Goal: Information Seeking & Learning: Learn about a topic

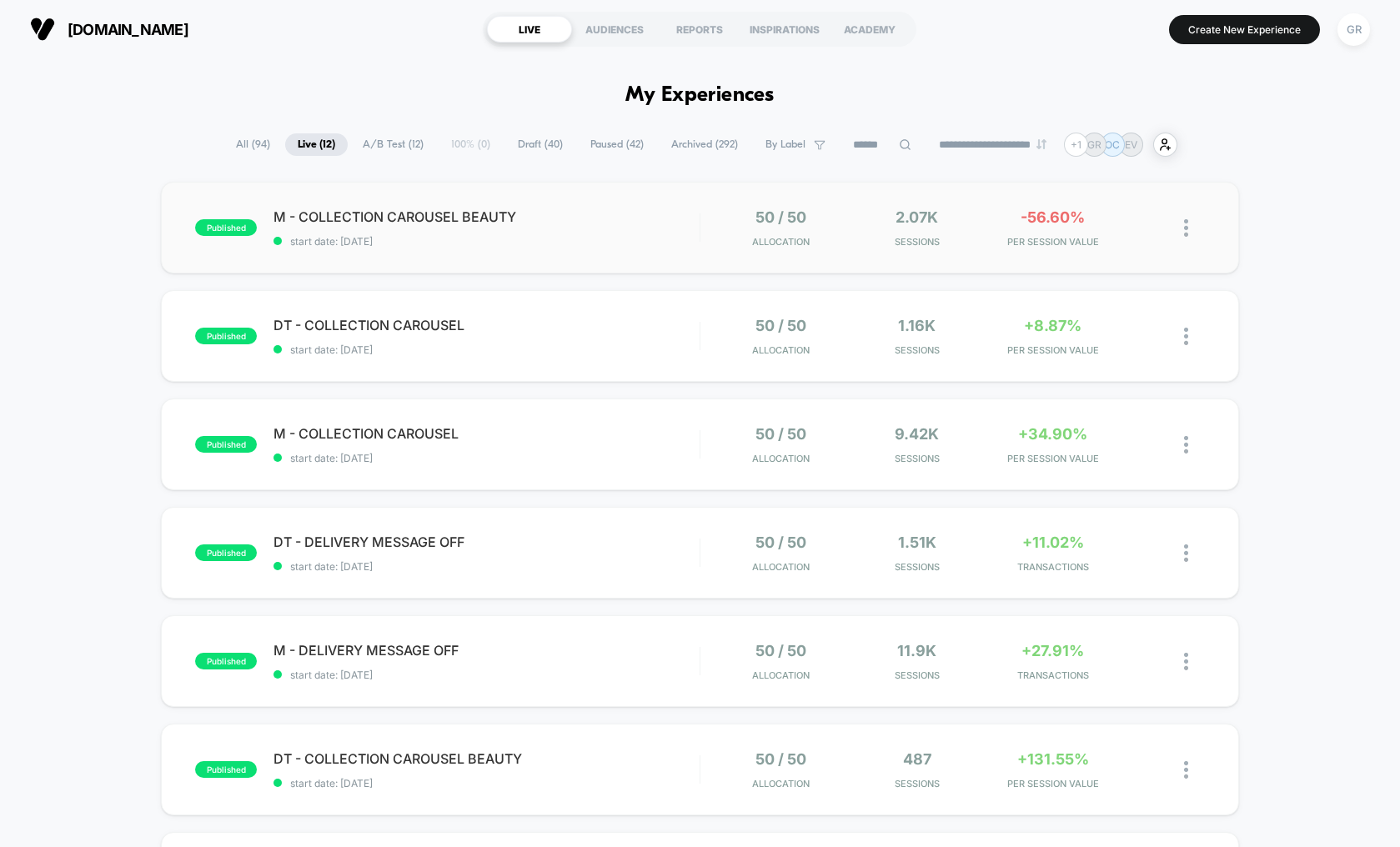
click at [660, 203] on div "published M - COLLECTION CAROUSEL BEAUTY start date: [DATE] 50 / 50 Allocation …" at bounding box center [699, 227] width 1078 height 92
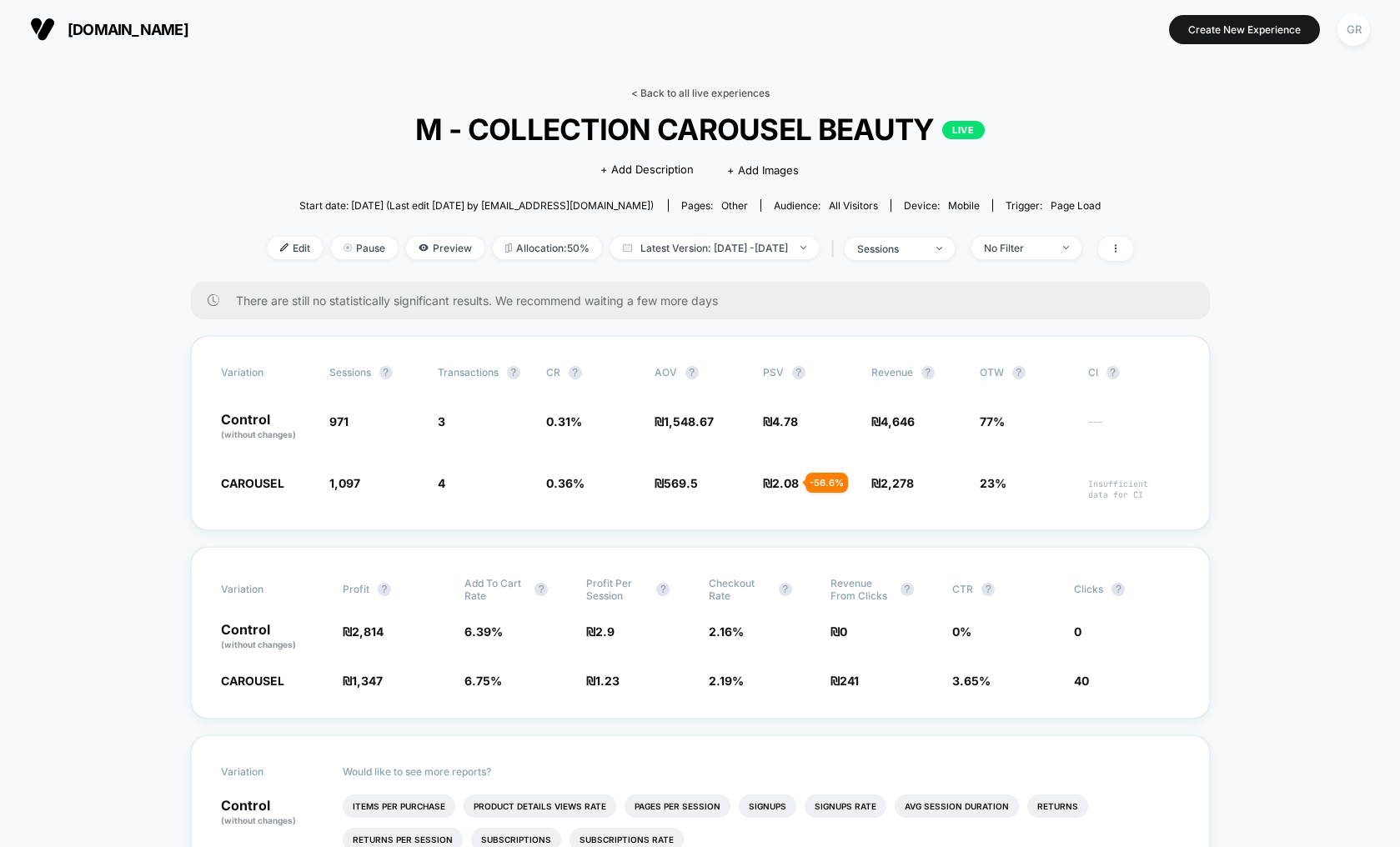
click at [684, 90] on link "< Back to all live experiences" at bounding box center [701, 93] width 139 height 13
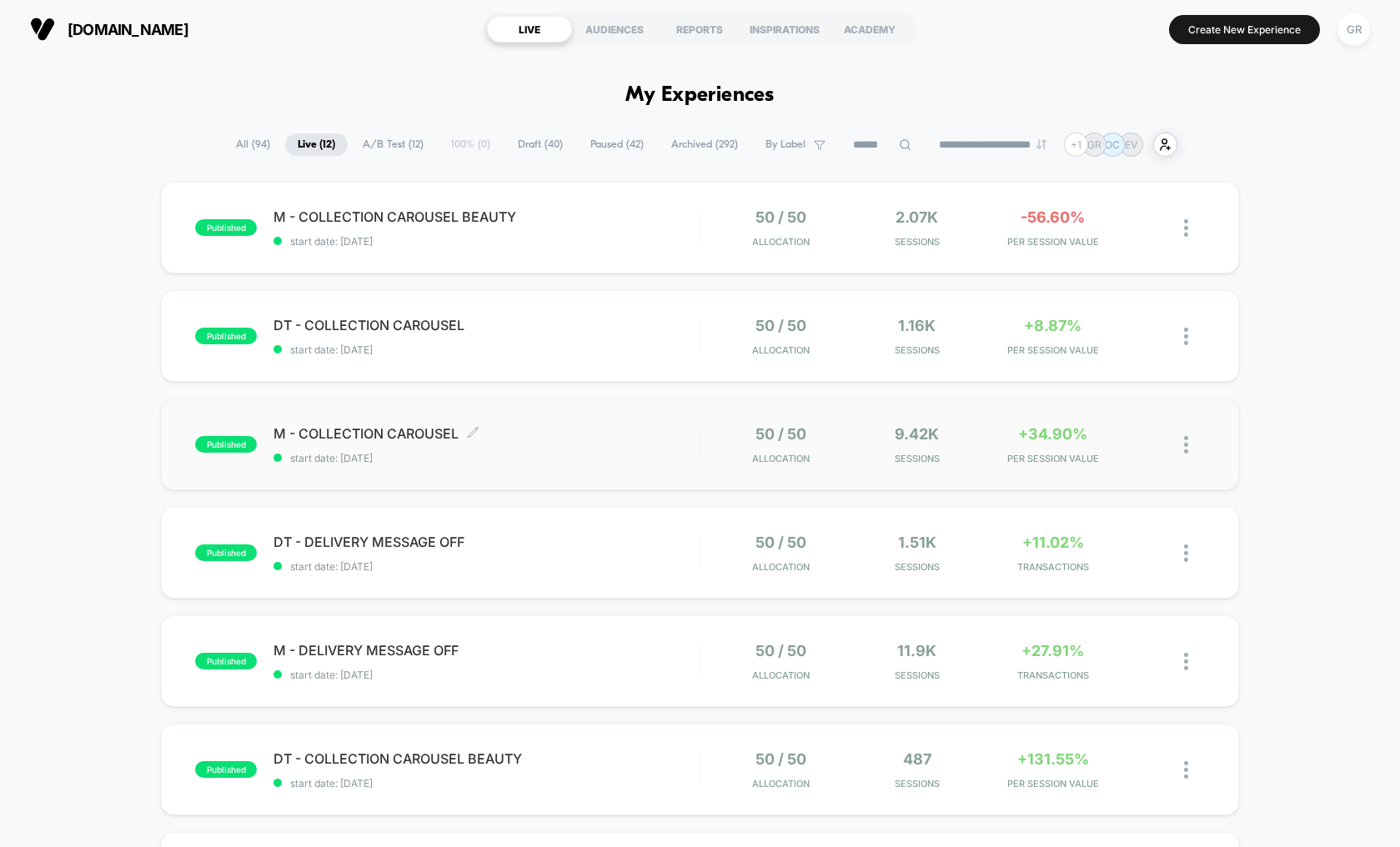
click at [563, 454] on span "start date: [DATE]" at bounding box center [487, 458] width 426 height 13
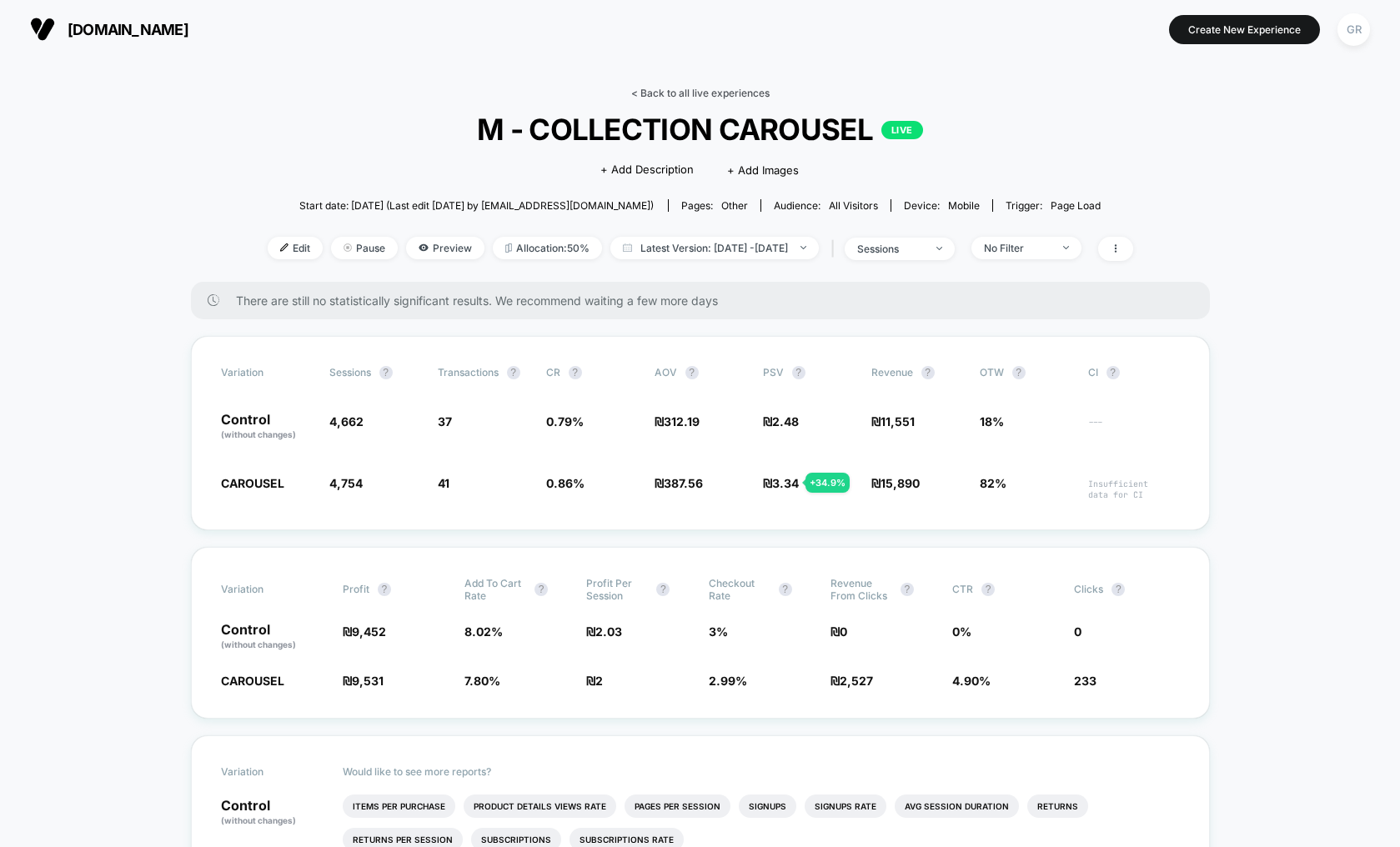
click at [705, 90] on link "< Back to all live experiences" at bounding box center [701, 93] width 139 height 13
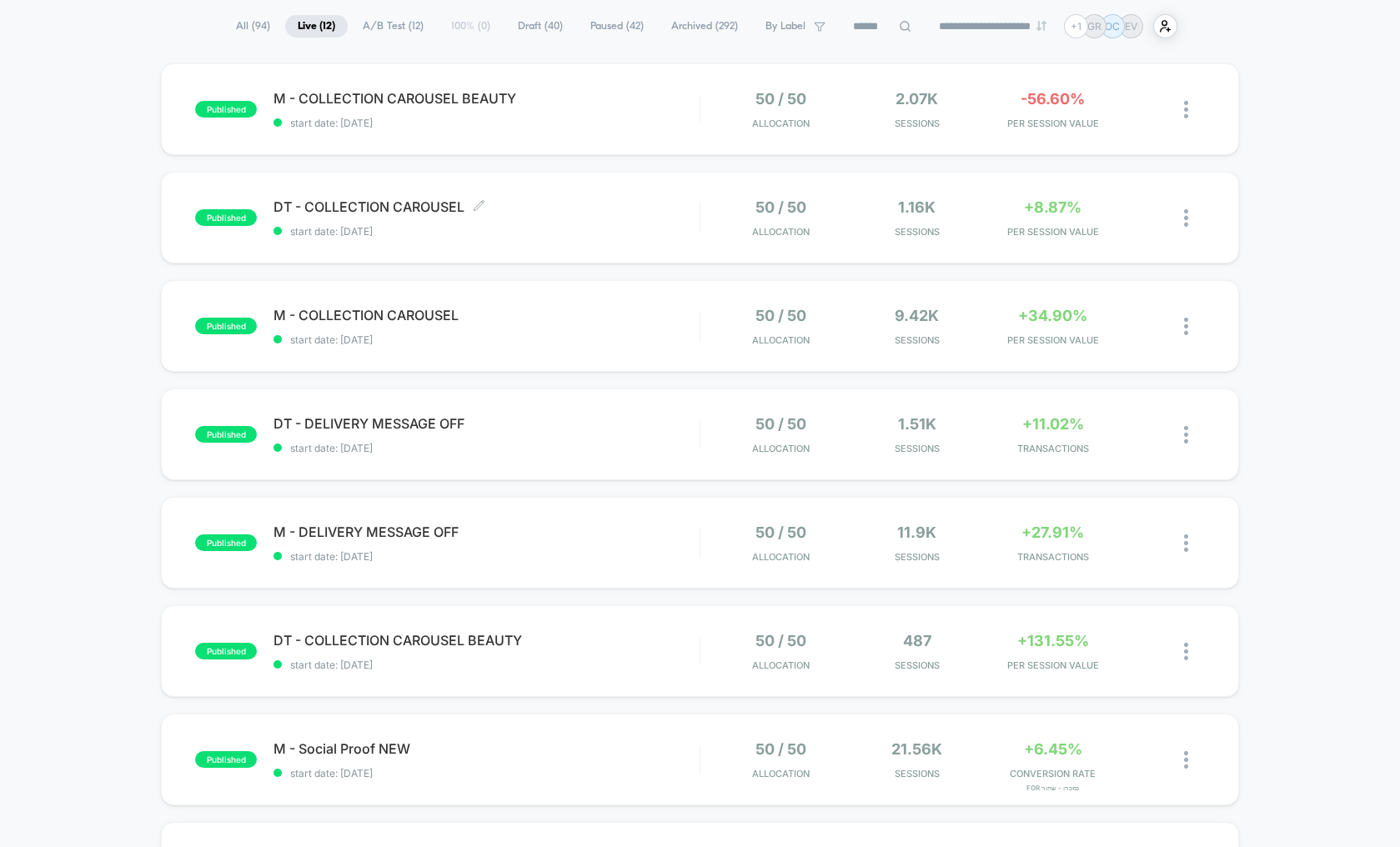
scroll to position [120, 0]
click at [582, 443] on span "start date: [DATE]" at bounding box center [487, 446] width 426 height 13
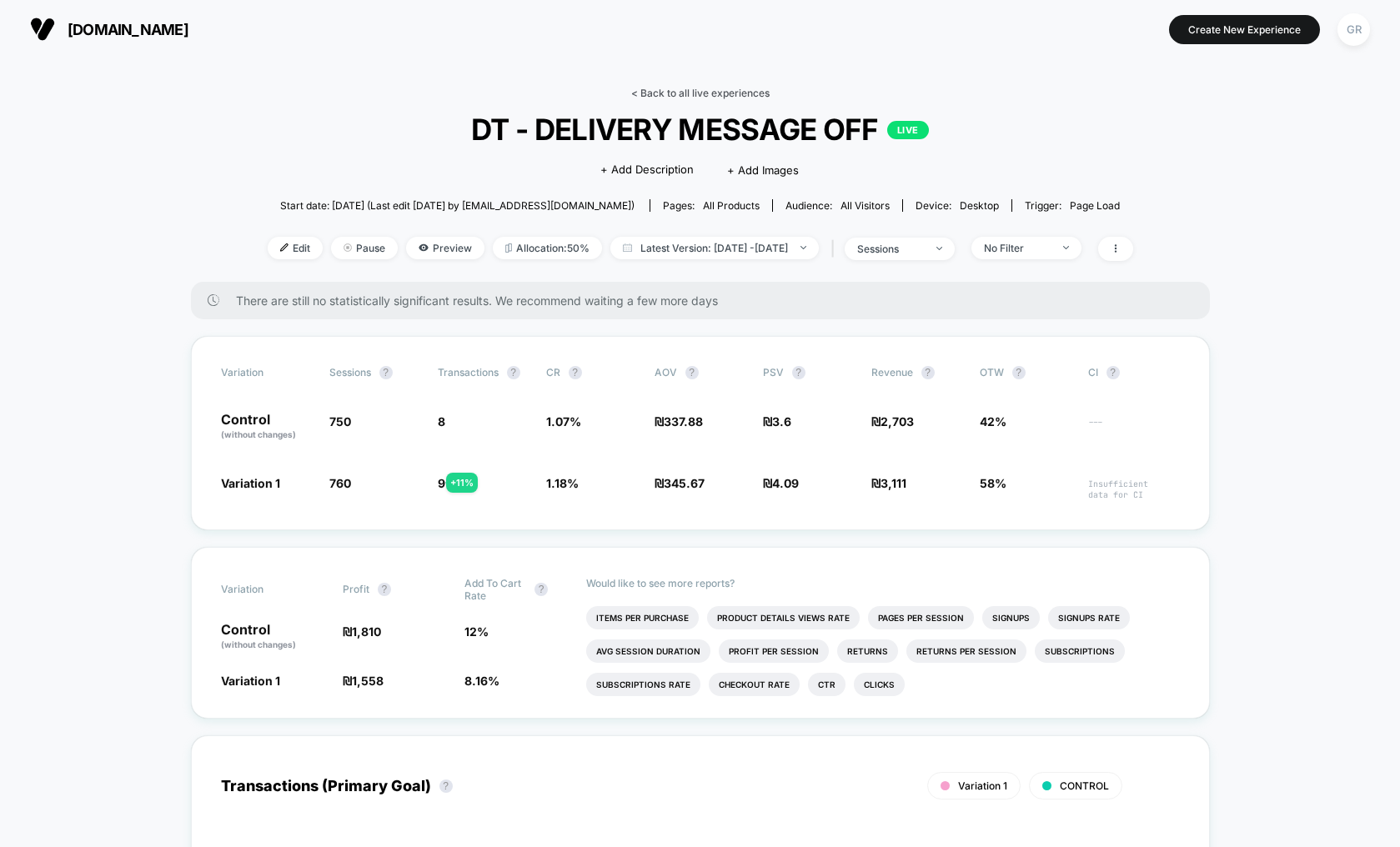
click at [720, 96] on link "< Back to all live experiences" at bounding box center [701, 93] width 139 height 13
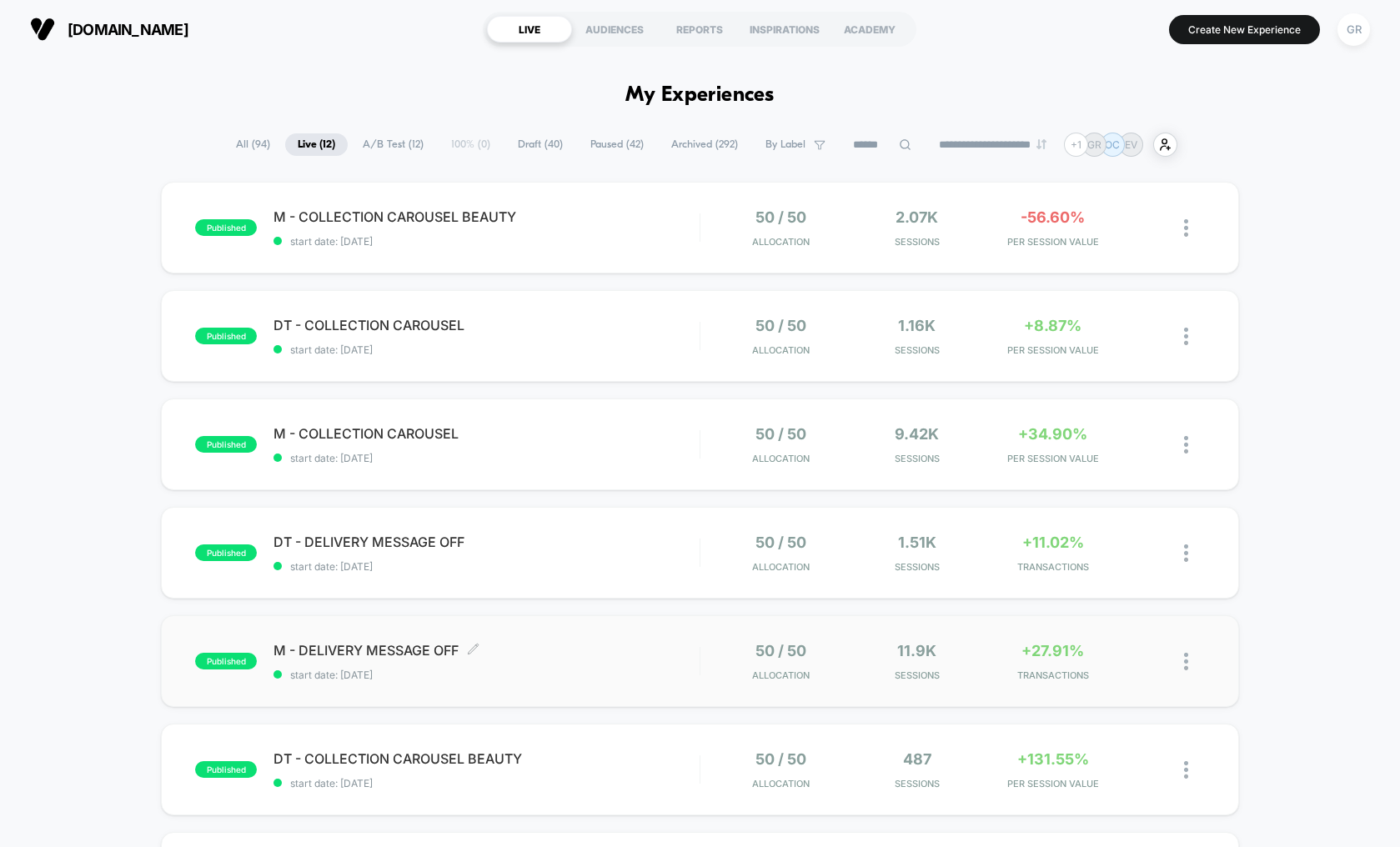
click at [685, 653] on span "M - DELIVERY MESSAGE OFF Click to edit experience details" at bounding box center [487, 651] width 426 height 17
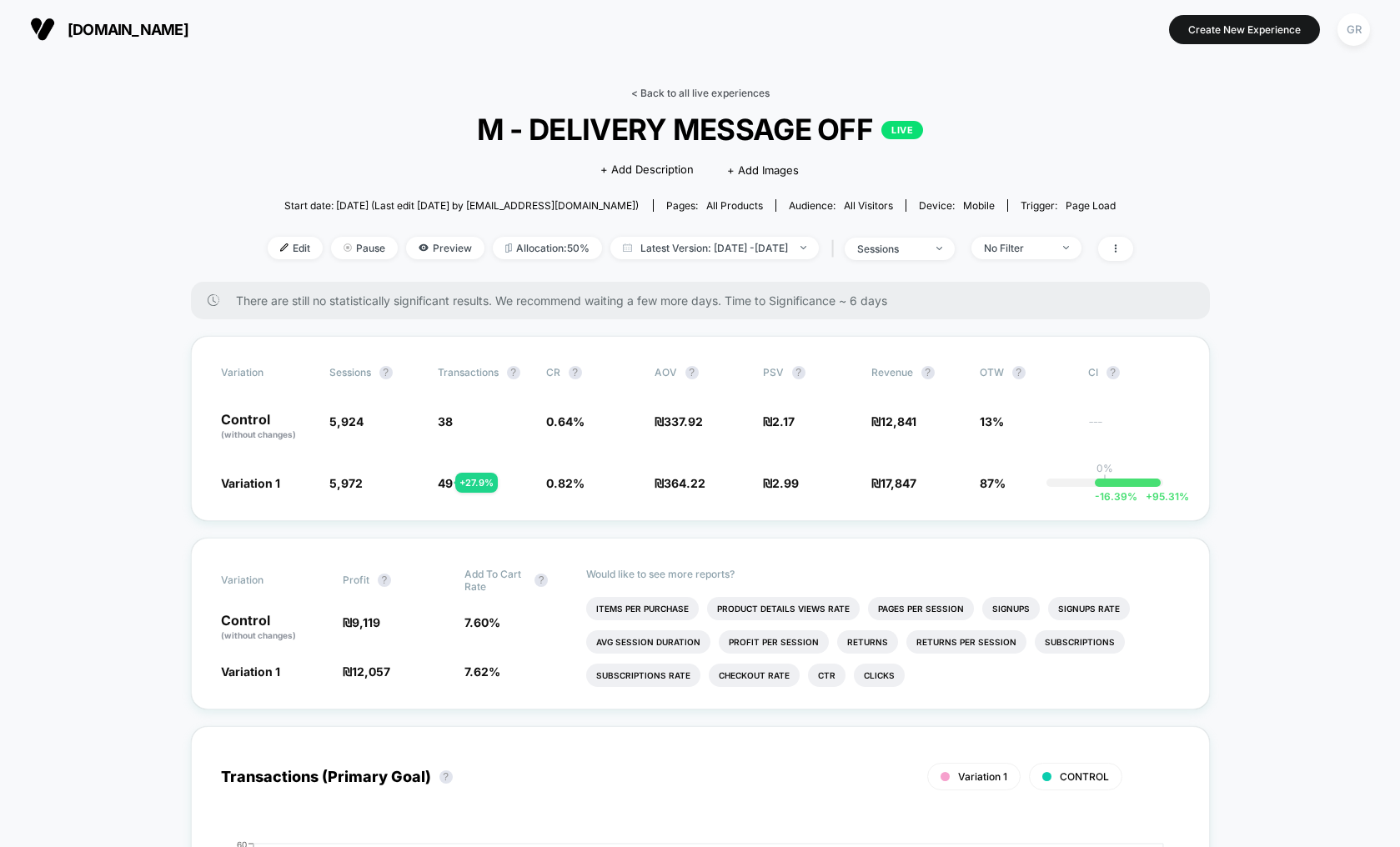
click at [684, 90] on link "< Back to all live experiences" at bounding box center [701, 93] width 139 height 13
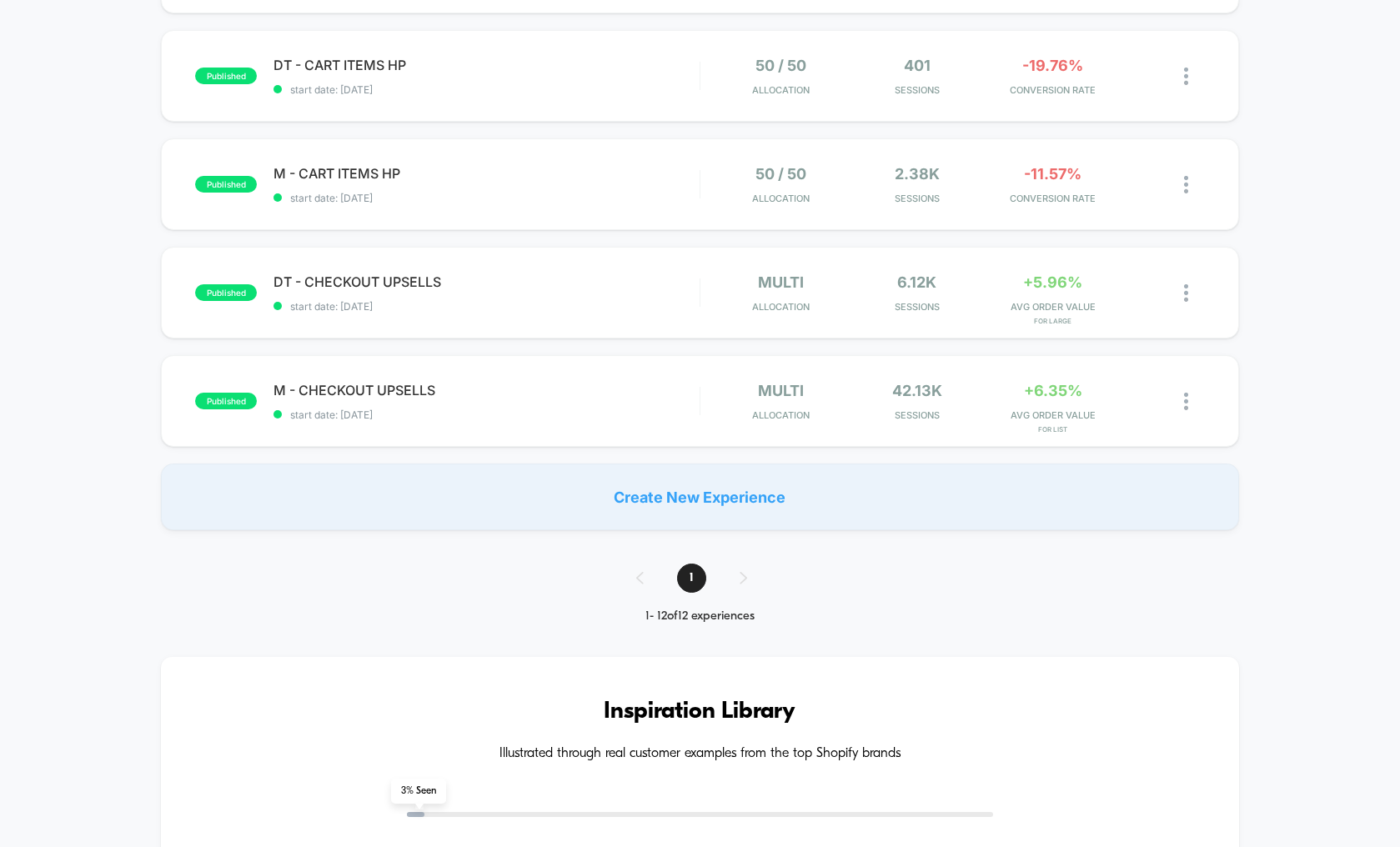
scroll to position [1020, 0]
